Goal: Task Accomplishment & Management: Use online tool/utility

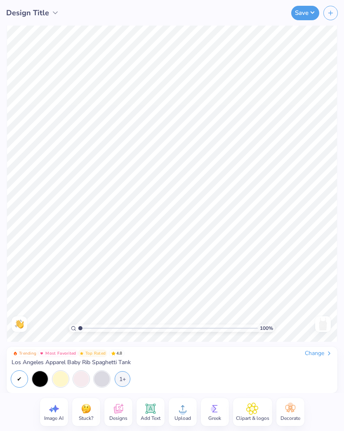
click at [151, 412] on icon at bounding box center [151, 409] width 8 height 8
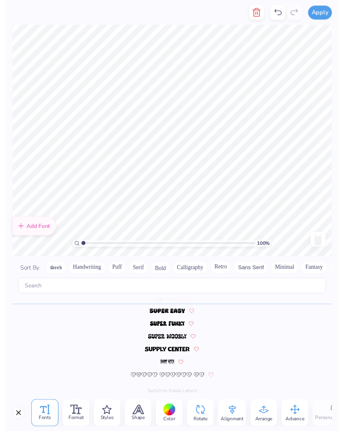
scroll to position [0, 2]
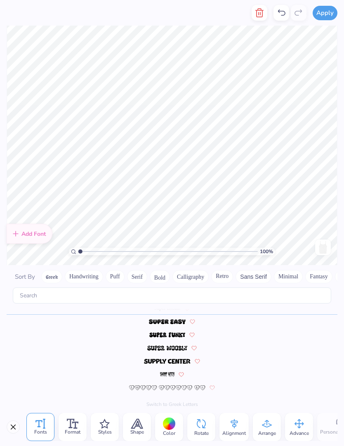
type textarea "tide to my little"
click at [85, 272] on button "Handwriting" at bounding box center [84, 276] width 38 height 13
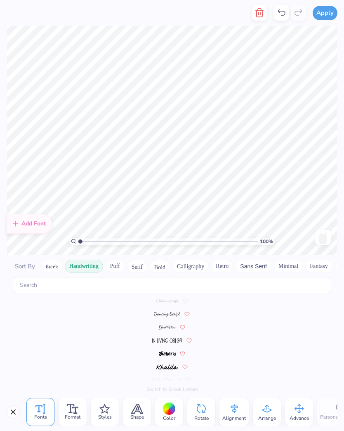
scroll to position [84, 0]
click at [172, 312] on img at bounding box center [167, 313] width 26 height 5
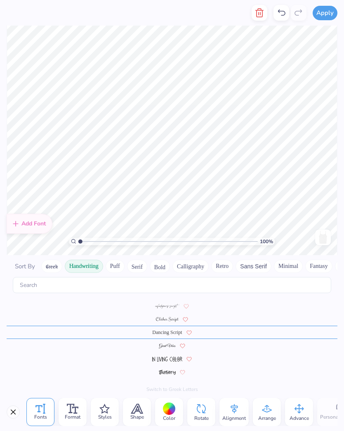
scroll to position [57, 0]
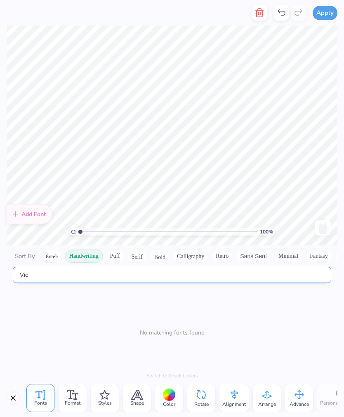
click at [310, 278] on input "Vic" at bounding box center [172, 275] width 319 height 16
type input "Vic"
click at [179, 278] on input "Vic" at bounding box center [172, 275] width 319 height 16
click at [56, 278] on input "Vic" at bounding box center [172, 275] width 319 height 16
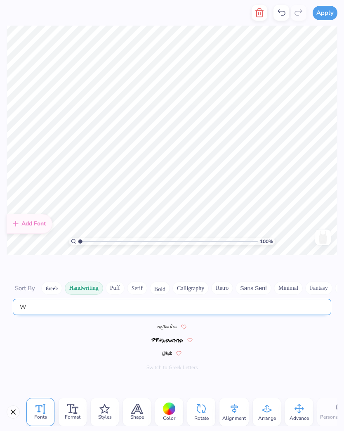
scroll to position [0, 0]
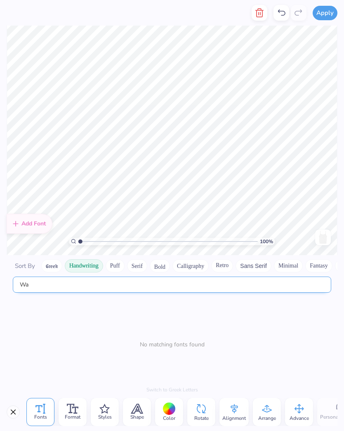
type input "W"
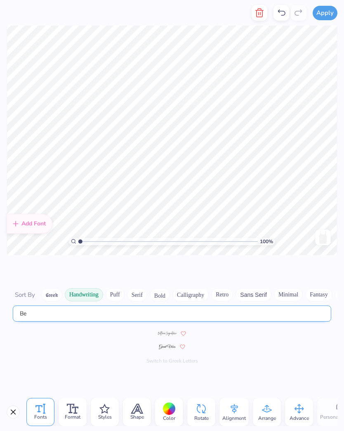
type input "B"
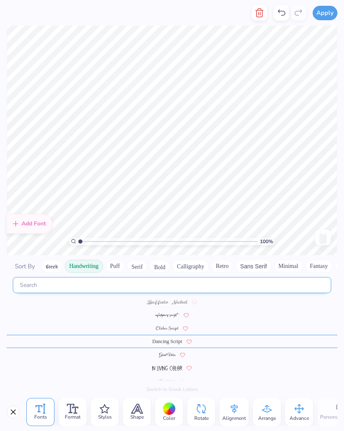
type input "M"
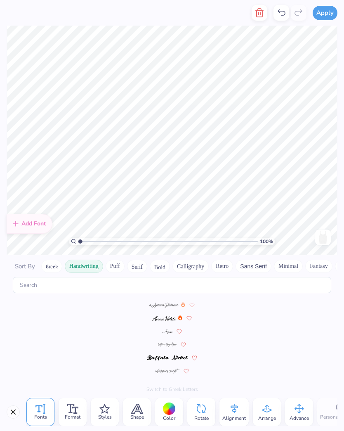
scroll to position [99, 0]
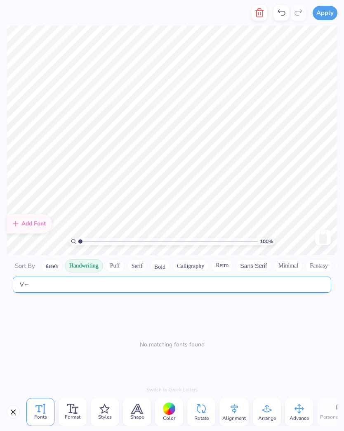
type input "V"
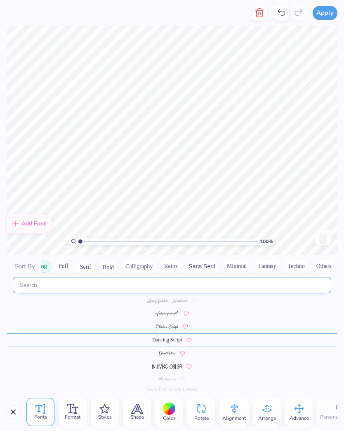
scroll to position [0, 51]
click at [240, 265] on button "Minimal" at bounding box center [237, 266] width 29 height 13
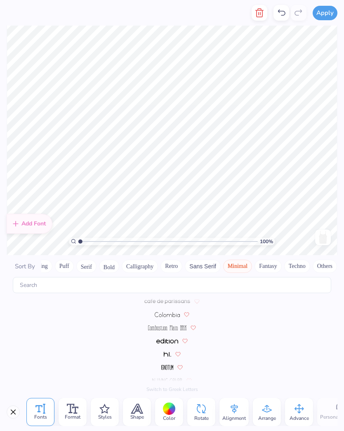
scroll to position [84, 0]
click at [168, 312] on img at bounding box center [168, 313] width 26 height 5
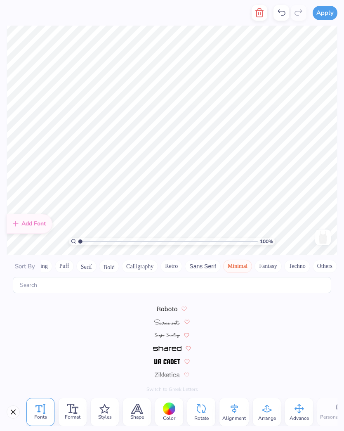
scroll to position [260, 0]
click at [168, 324] on img at bounding box center [167, 321] width 26 height 5
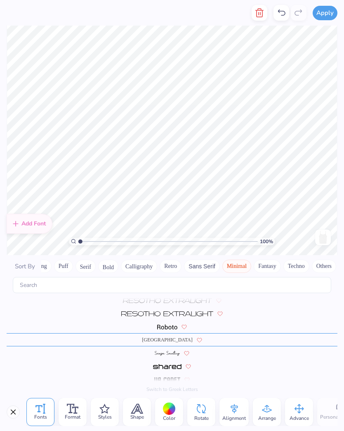
scroll to position [0, 51]
click at [264, 267] on button "Fantasy" at bounding box center [268, 266] width 27 height 13
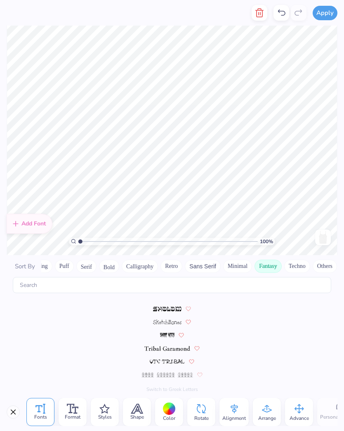
scroll to position [274, 0]
click at [85, 267] on button "Serif" at bounding box center [86, 266] width 20 height 13
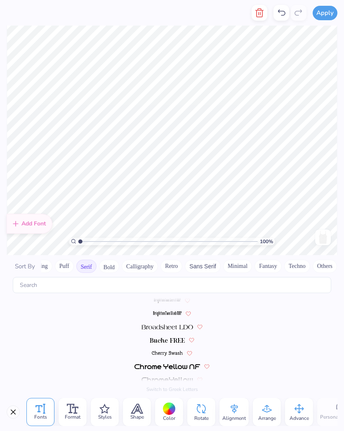
scroll to position [44, 0]
click at [176, 328] on img at bounding box center [167, 326] width 51 height 5
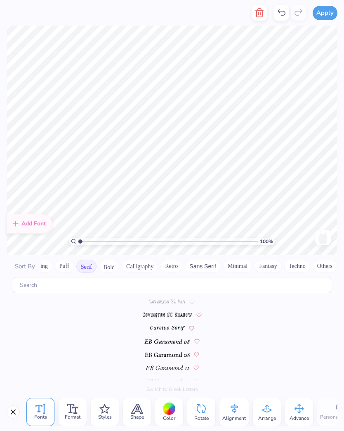
scroll to position [401, 0]
click at [171, 323] on span at bounding box center [167, 326] width 35 height 7
click at [55, 265] on button "Puff" at bounding box center [64, 266] width 19 height 13
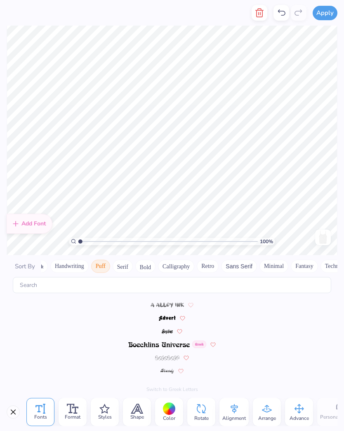
scroll to position [0, 1]
click at [76, 266] on button "Handwriting" at bounding box center [83, 266] width 38 height 13
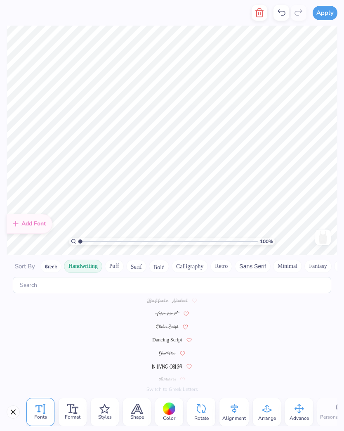
scroll to position [57, 0]
click at [163, 313] on span "[GEOGRAPHIC_DATA]" at bounding box center [167, 313] width 50 height 7
click at [168, 338] on img at bounding box center [167, 340] width 24 height 5
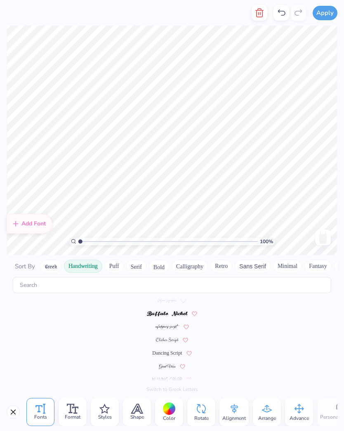
click at [168, 350] on span "Dancing Script" at bounding box center [167, 352] width 30 height 7
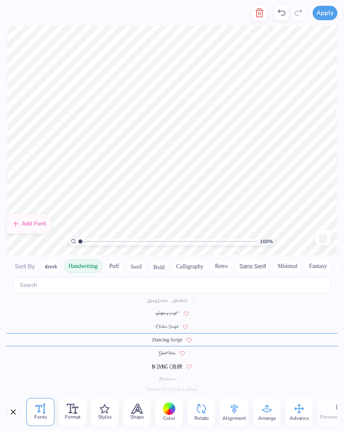
scroll to position [0, 2]
type textarea "tide to my little"
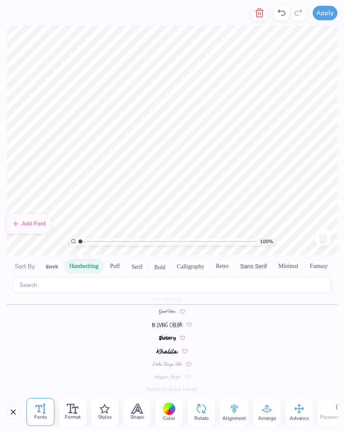
scroll to position [0, 0]
type textarea "tide to my little"
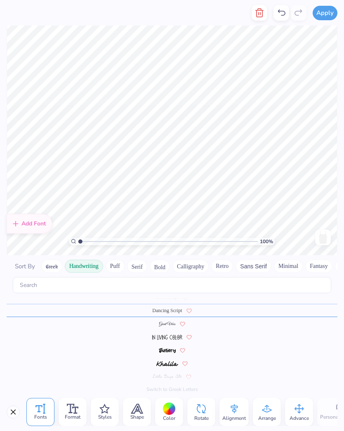
scroll to position [99, 0]
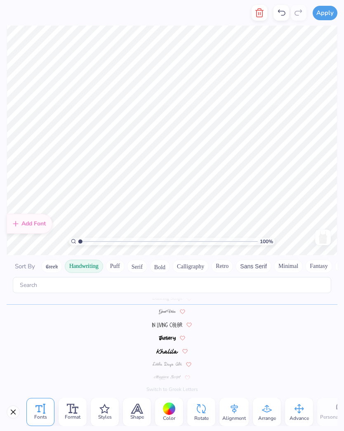
click at [173, 417] on span "Color" at bounding box center [169, 418] width 12 height 7
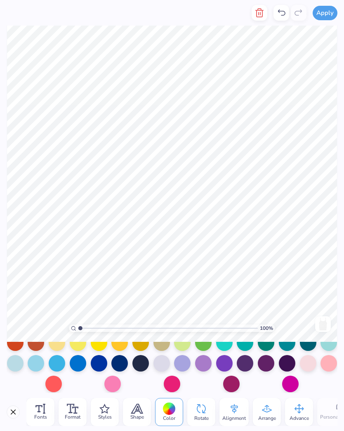
scroll to position [115, 0]
click at [118, 362] on div at bounding box center [119, 363] width 17 height 17
click at [98, 362] on div at bounding box center [99, 363] width 17 height 17
click at [114, 364] on div at bounding box center [119, 363] width 17 height 17
click at [141, 364] on div at bounding box center [140, 363] width 17 height 17
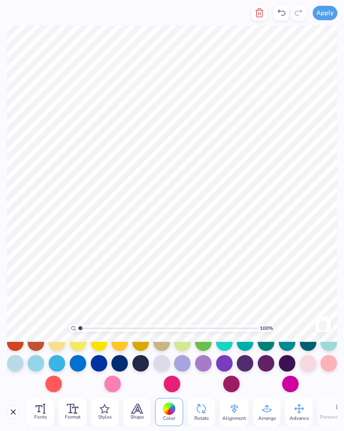
click at [121, 365] on div at bounding box center [119, 363] width 17 height 17
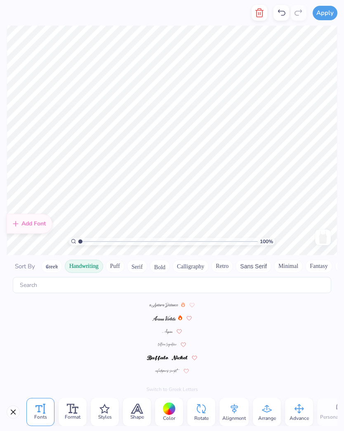
scroll to position [99, 0]
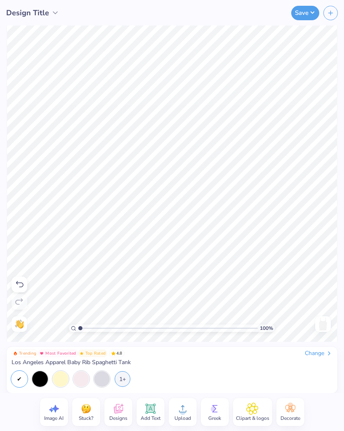
click at [116, 418] on span "Designs" at bounding box center [118, 418] width 18 height 7
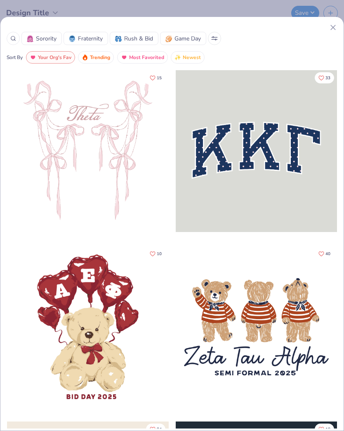
scroll to position [0, 0]
click at [9, 42] on div at bounding box center [13, 38] width 13 height 13
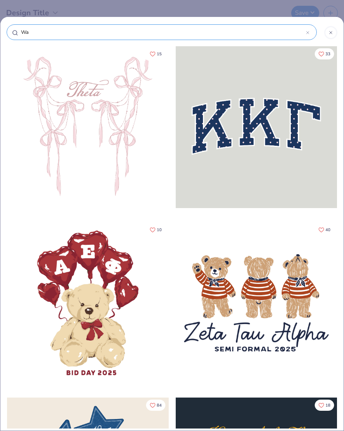
type input "Wav"
type input "Wave"
type input "Waves"
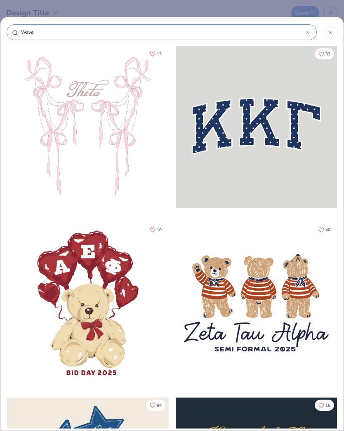
type input "Waves"
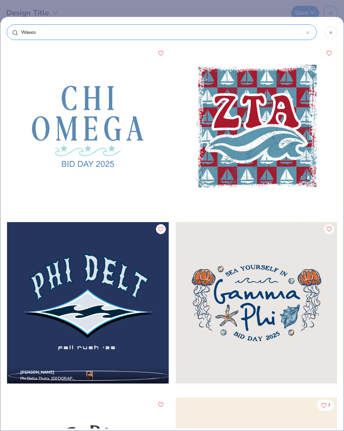
type input "Waves"
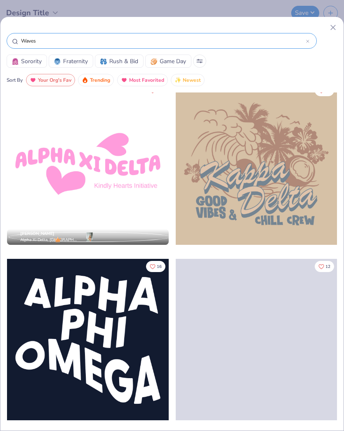
scroll to position [2828, 0]
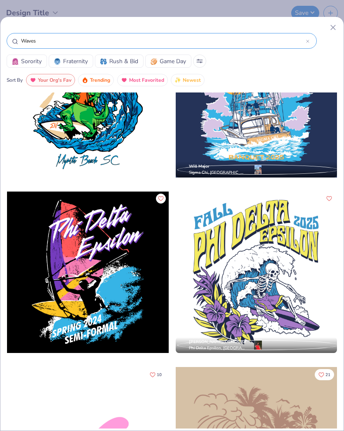
click at [89, 42] on input "Waves" at bounding box center [163, 41] width 286 height 8
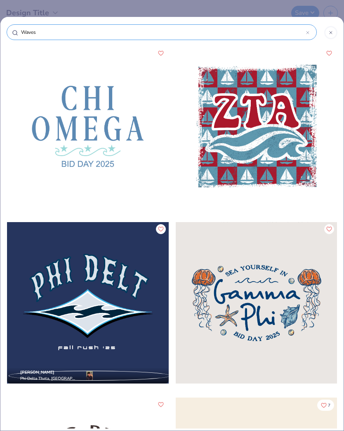
scroll to position [2404, 0]
type input "Wave"
type input "Wav"
type input "Wa"
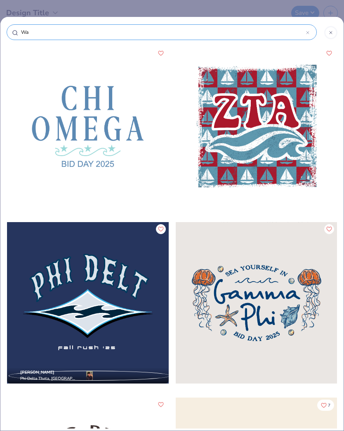
type input "W"
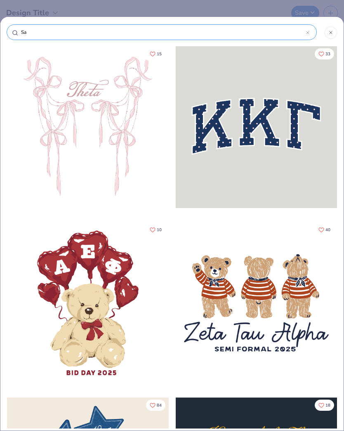
type input "Sai"
type input "Sail"
type input "Sailo"
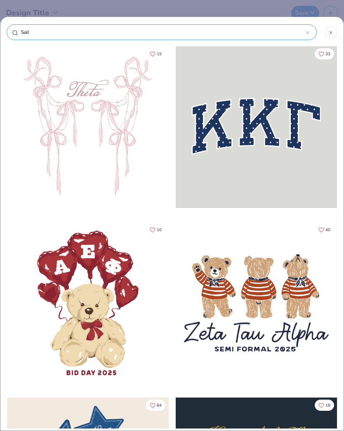
type input "Sailo"
type input "Sailot"
type input "Sailo"
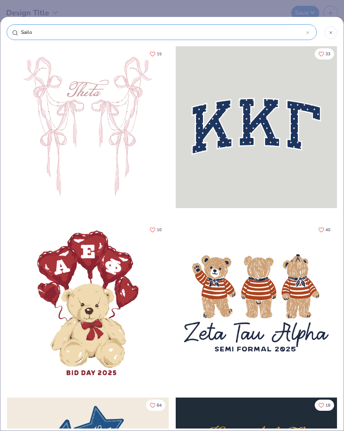
type input "Sailor"
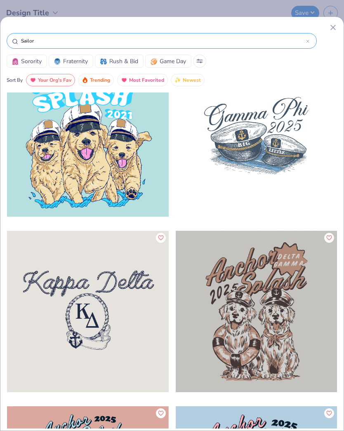
scroll to position [35, 0]
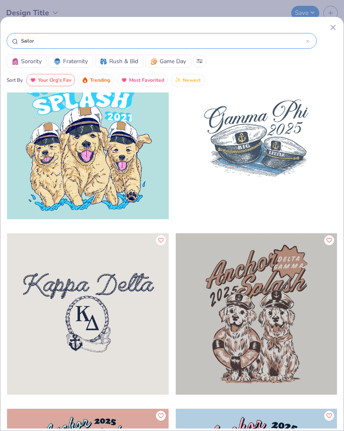
click at [123, 350] on div at bounding box center [88, 314] width 162 height 162
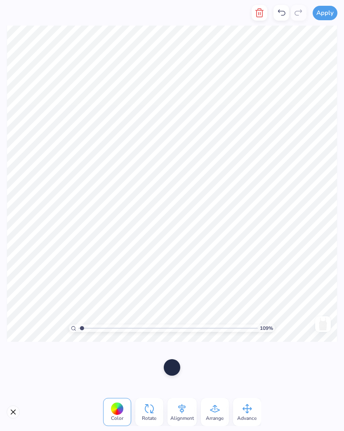
click at [253, 17] on button "button" at bounding box center [260, 13] width 16 height 16
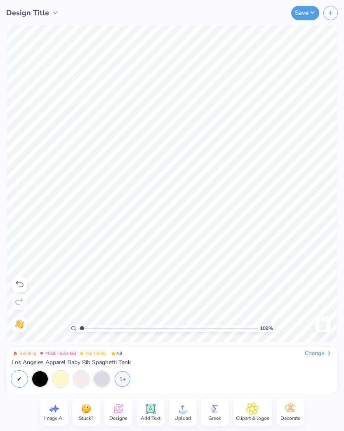
click at [253, 411] on icon at bounding box center [252, 408] width 5 height 5
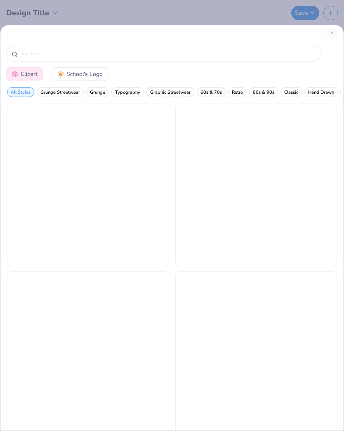
scroll to position [0, 0]
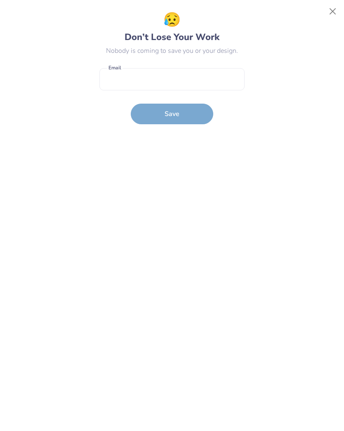
click at [331, 12] on button "Close" at bounding box center [333, 12] width 16 height 16
type input "1.08747539729689"
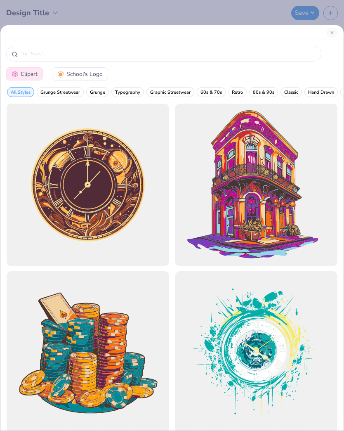
click at [161, 57] on input "text" at bounding box center [168, 54] width 296 height 8
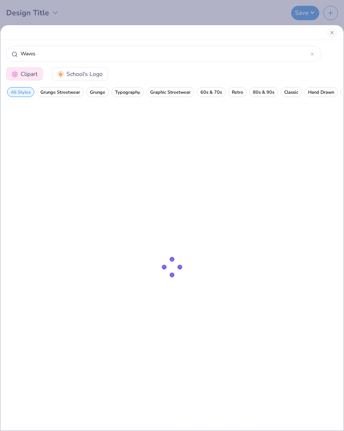
type input "Waves"
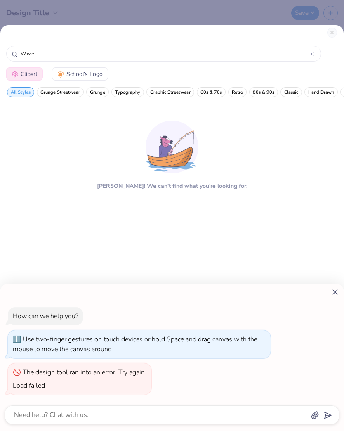
click at [333, 292] on icon at bounding box center [335, 292] width 9 height 9
type textarea "x"
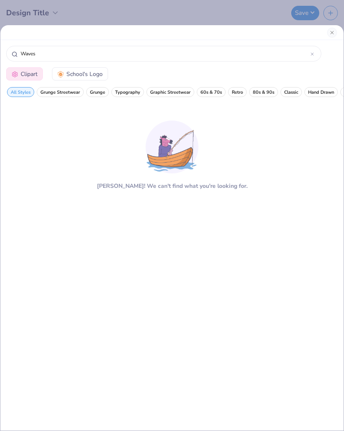
click at [198, 50] on input "Waves" at bounding box center [165, 54] width 291 height 8
click at [72, 50] on input "Waves" at bounding box center [165, 54] width 291 height 8
click at [38, 58] on input "Waves" at bounding box center [165, 54] width 291 height 8
type input "W"
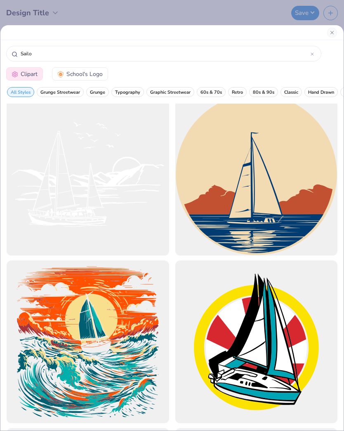
scroll to position [1182, 0]
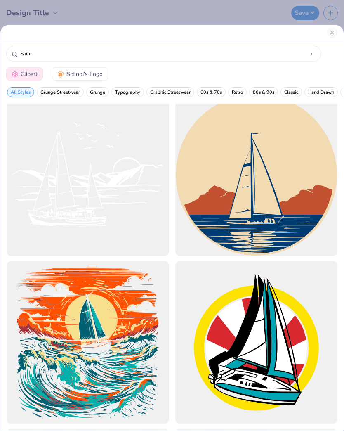
type input "Sailo"
click at [130, 209] on div at bounding box center [88, 175] width 163 height 163
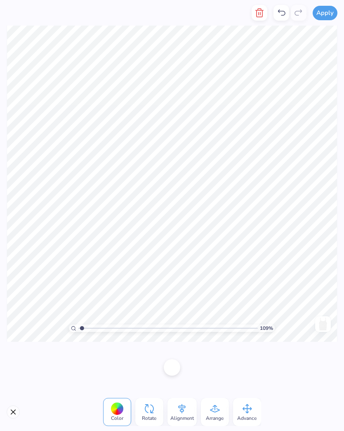
click at [114, 415] on span "Color" at bounding box center [117, 418] width 12 height 7
click at [117, 411] on div at bounding box center [117, 408] width 13 height 13
click at [117, 415] on span "Color" at bounding box center [117, 418] width 12 height 7
click at [170, 364] on div at bounding box center [172, 367] width 17 height 17
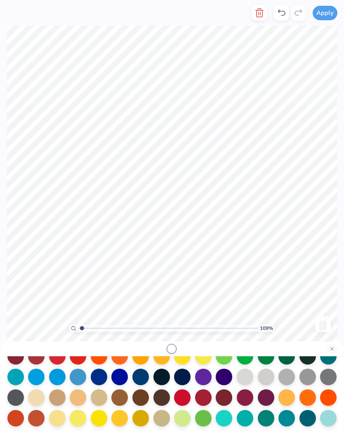
scroll to position [64, 0]
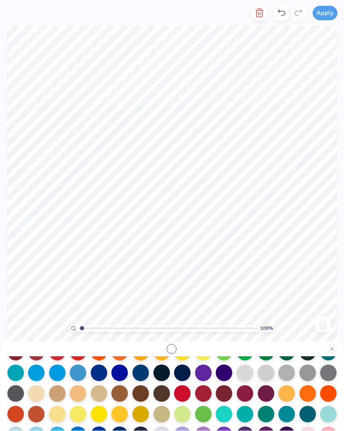
click at [121, 376] on div at bounding box center [119, 372] width 17 height 17
click at [140, 375] on div at bounding box center [140, 372] width 17 height 17
click at [78, 377] on div at bounding box center [78, 372] width 17 height 17
click at [140, 374] on div at bounding box center [140, 372] width 17 height 17
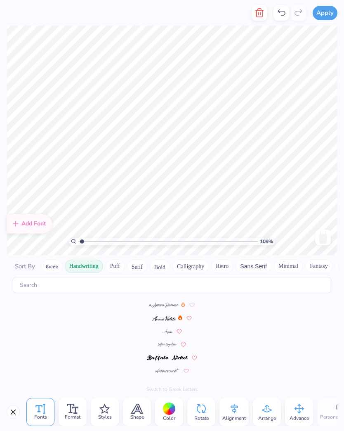
scroll to position [99, 0]
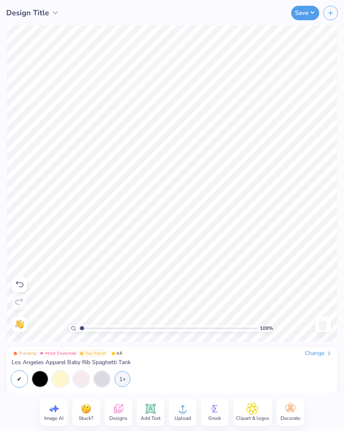
click at [284, 418] on span "Decorate" at bounding box center [291, 418] width 20 height 7
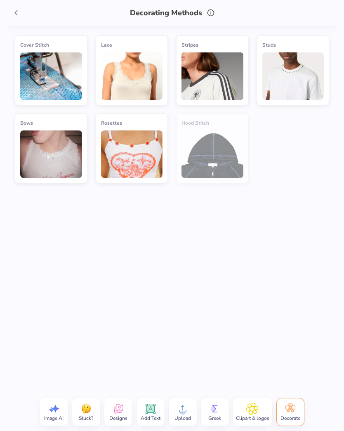
click at [140, 81] on img at bounding box center [132, 75] width 62 height 47
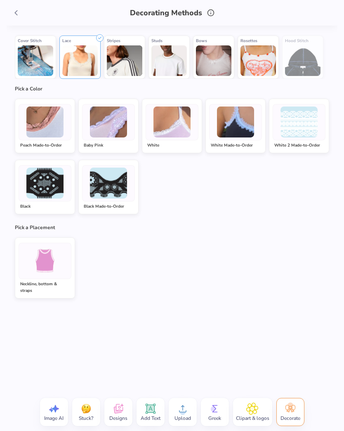
click at [238, 130] on img at bounding box center [235, 121] width 37 height 31
click at [13, 13] on icon at bounding box center [16, 12] width 9 height 9
type input "1"
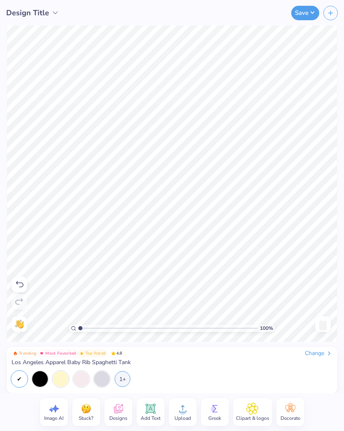
click at [118, 415] on span "Designs" at bounding box center [118, 418] width 18 height 7
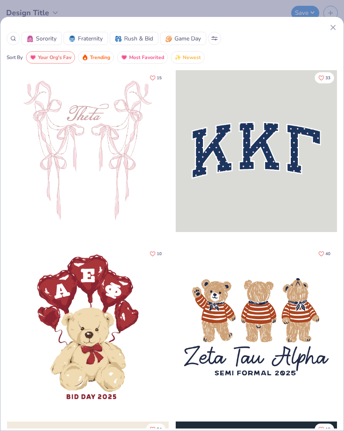
click at [56, 6] on div "Sorority Fraternity Rush & Bid Game Day Sort By Your Org's Fav Trending Most Fa…" at bounding box center [172, 215] width 344 height 431
